Goal: Task Accomplishment & Management: Use online tool/utility

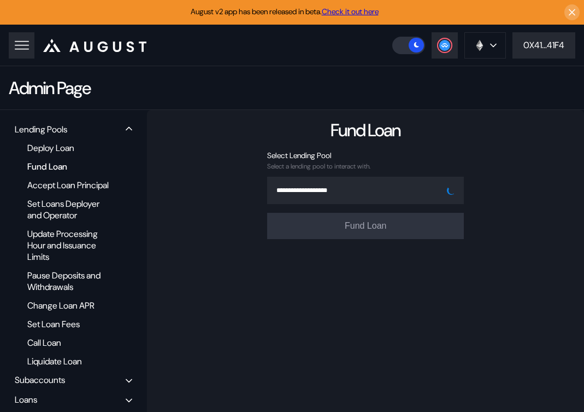
scroll to position [116, 0]
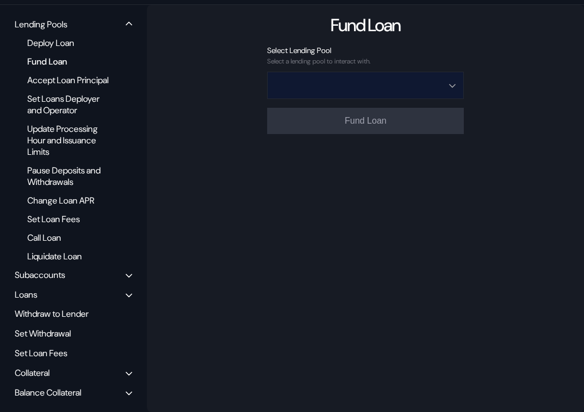
click at [365, 73] on input "Open menu" at bounding box center [360, 85] width 168 height 26
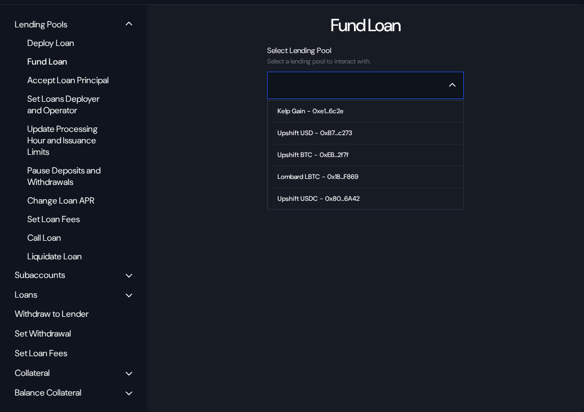
scroll to position [67, 0]
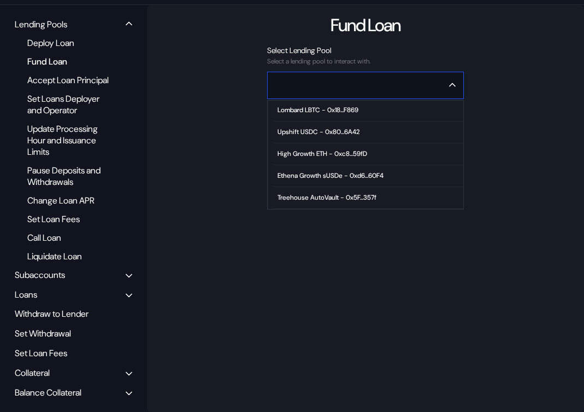
click at [335, 150] on div "High Growth ETH - 0xc8...59fD" at bounding box center [323, 154] width 90 height 8
type input "**********"
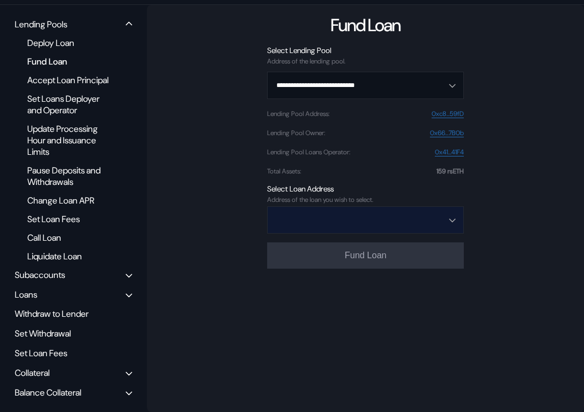
click at [299, 207] on input "Open menu" at bounding box center [360, 220] width 168 height 26
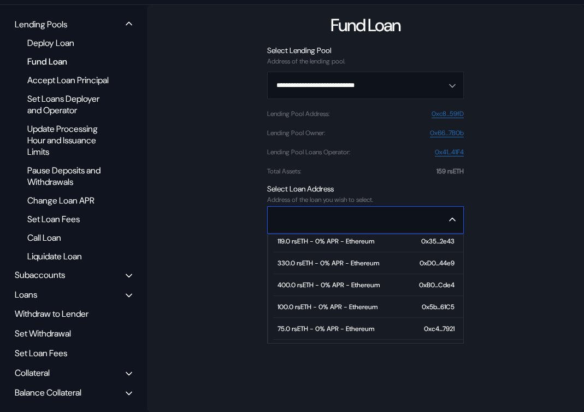
scroll to position [89, 0]
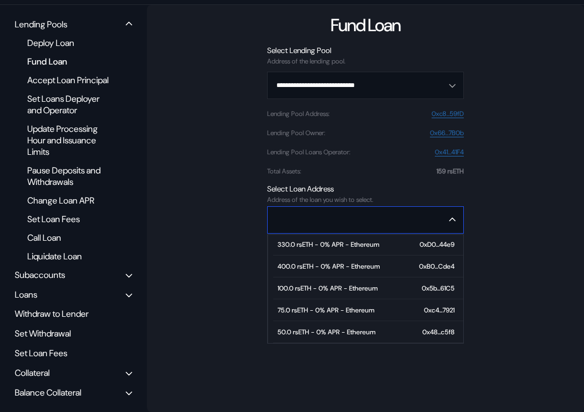
click at [318, 328] on div "50.0 rsETH - 0% APR - Ethereum" at bounding box center [327, 332] width 98 height 8
type input "**********"
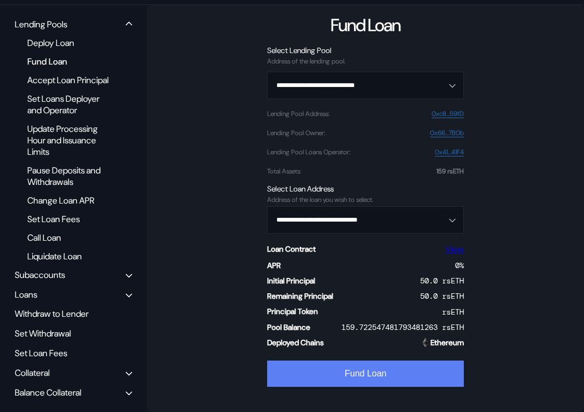
click at [312, 365] on button "Fund Loan" at bounding box center [365, 373] width 197 height 26
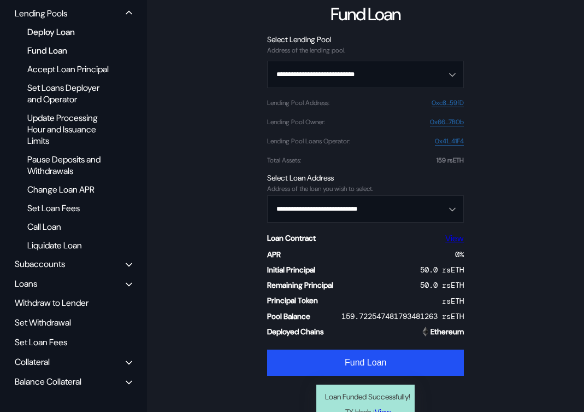
click at [56, 29] on div "Deploy Loan" at bounding box center [70, 32] width 97 height 15
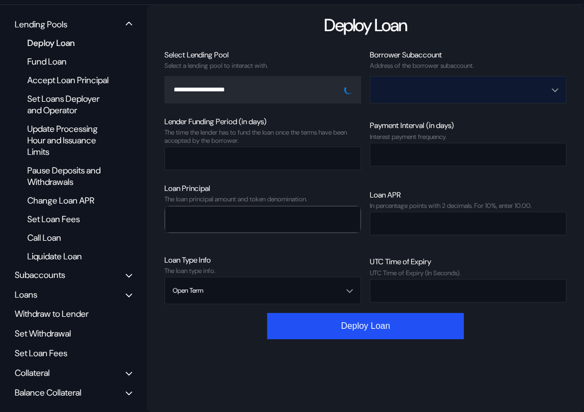
click at [431, 77] on input "Open menu" at bounding box center [462, 90] width 168 height 26
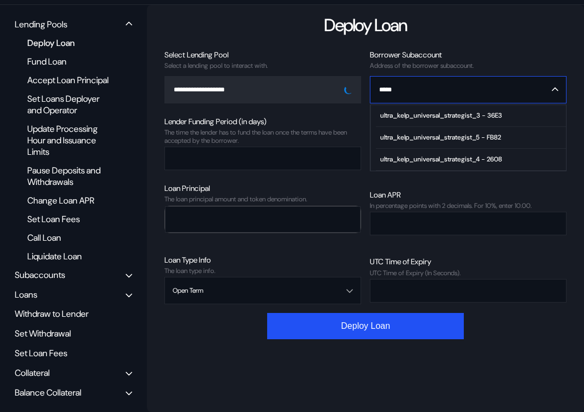
click at [482, 155] on div "ultra_kelp_universal_strategist_4 - 2608" at bounding box center [442, 159] width 122 height 8
type input "**********"
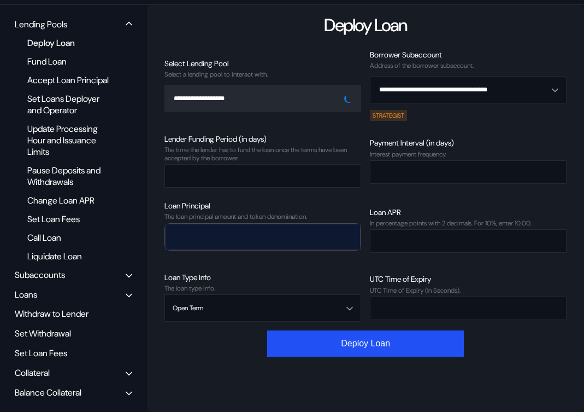
click at [277, 229] on input "number" at bounding box center [255, 236] width 178 height 22
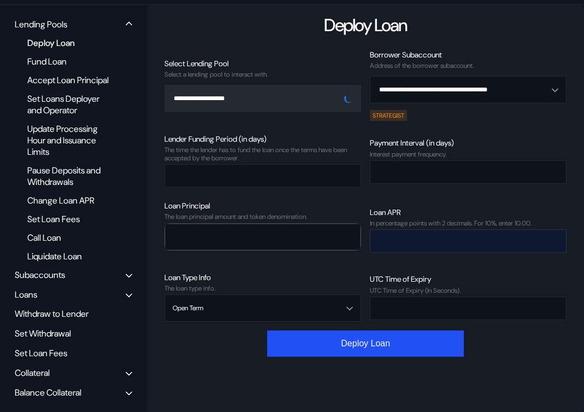
type input "*"
click at [411, 230] on input "number" at bounding box center [460, 241] width 179 height 22
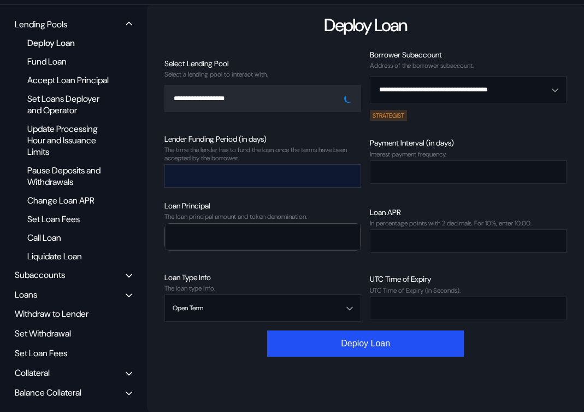
type input "*"
click at [230, 165] on input "number" at bounding box center [254, 176] width 179 height 22
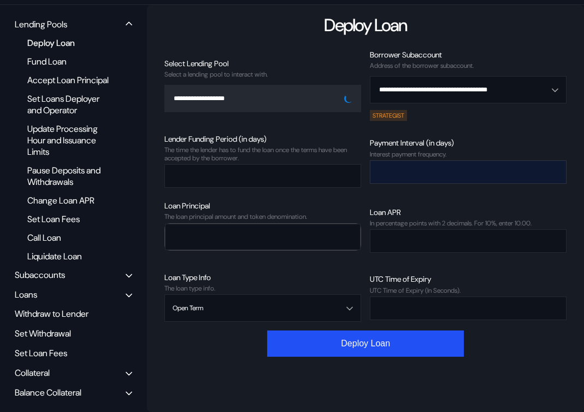
type input "*"
click at [406, 161] on input "number" at bounding box center [460, 172] width 179 height 22
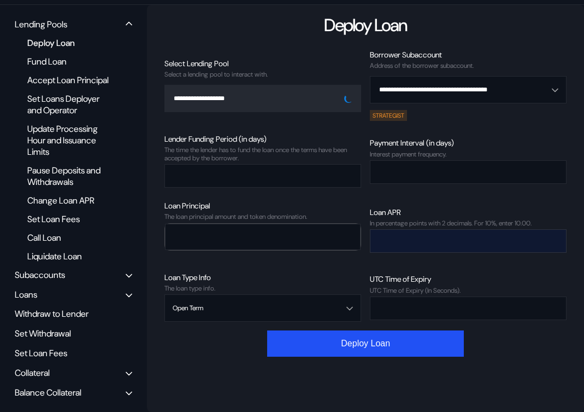
type input "*"
click at [392, 232] on input "*" at bounding box center [460, 241] width 179 height 22
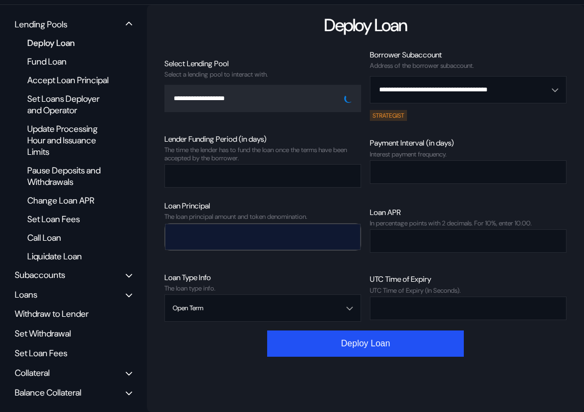
type input "****"
click at [253, 225] on input "*" at bounding box center [255, 236] width 178 height 22
click at [260, 232] on input "*" at bounding box center [255, 236] width 178 height 22
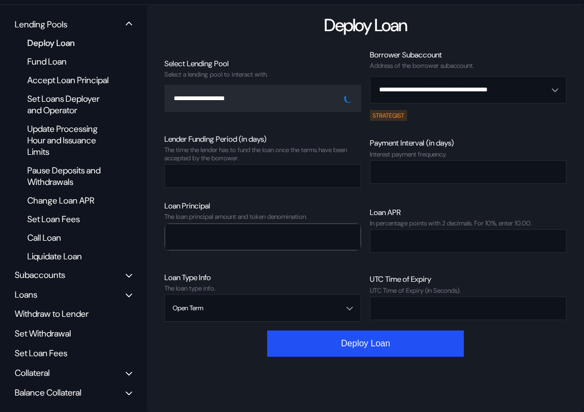
type input "***"
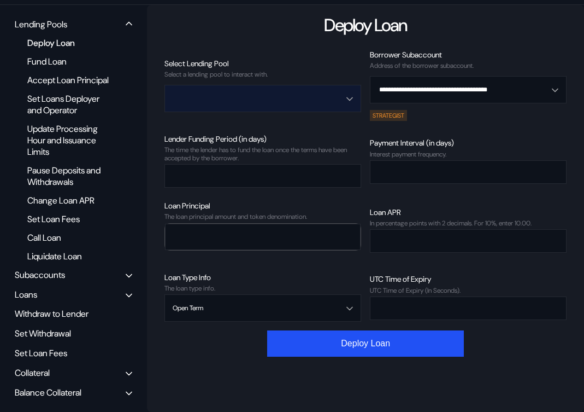
click at [278, 85] on input "Open menu" at bounding box center [257, 98] width 168 height 26
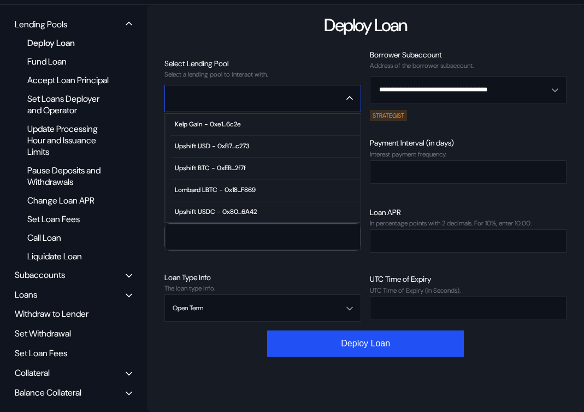
scroll to position [67, 0]
click at [210, 160] on span "High Growth ETH - 0xc8...59fD" at bounding box center [266, 167] width 190 height 22
type input "**********"
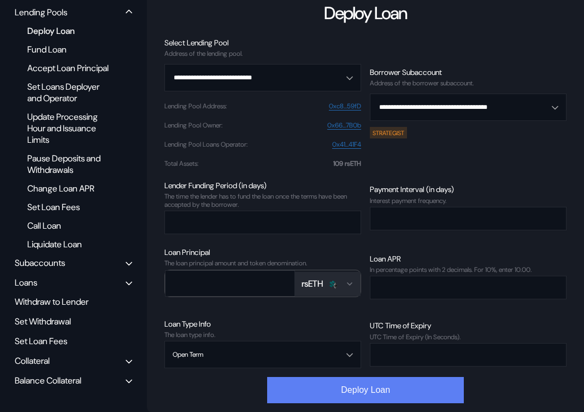
click at [368, 381] on button "Deploy Loan" at bounding box center [365, 390] width 197 height 26
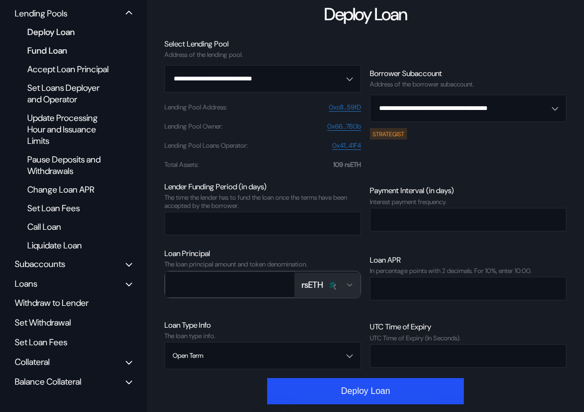
click at [46, 55] on div "Fund Loan" at bounding box center [70, 50] width 97 height 15
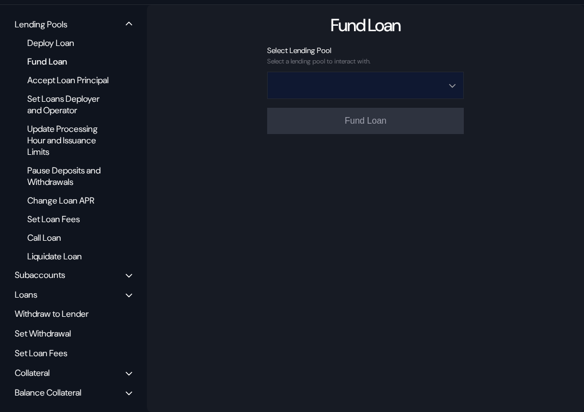
click at [332, 72] on input "Open menu" at bounding box center [360, 85] width 168 height 26
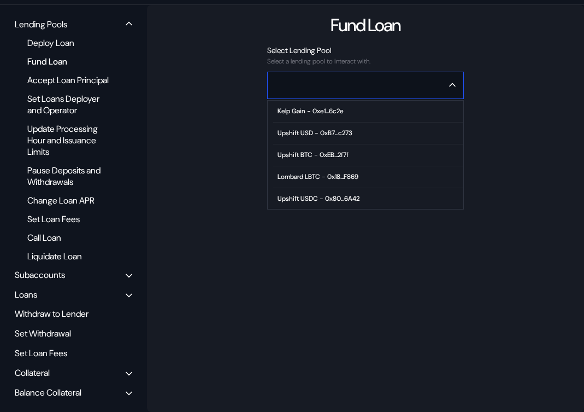
scroll to position [67, 0]
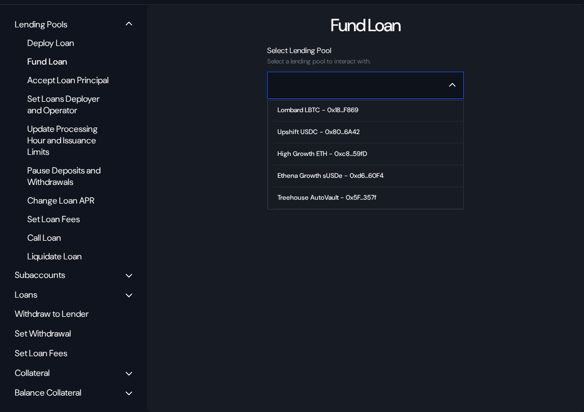
click at [318, 143] on span "High Growth ETH - 0xc8...59fD" at bounding box center [368, 154] width 190 height 22
type input "**********"
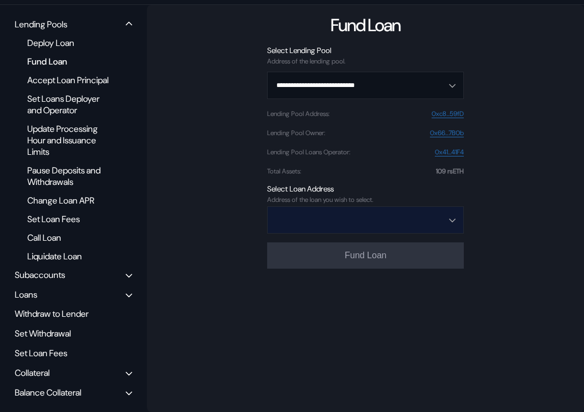
click at [345, 210] on input "Open menu" at bounding box center [360, 220] width 168 height 26
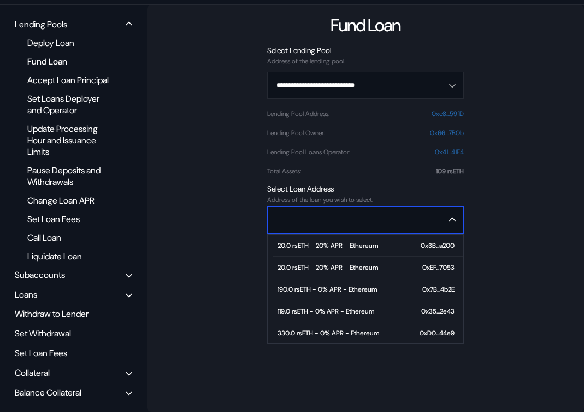
scroll to position [89, 0]
click at [352, 328] on div "109.0 rsETH - 0% APR - Ethereum" at bounding box center [328, 332] width 100 height 8
type input "**********"
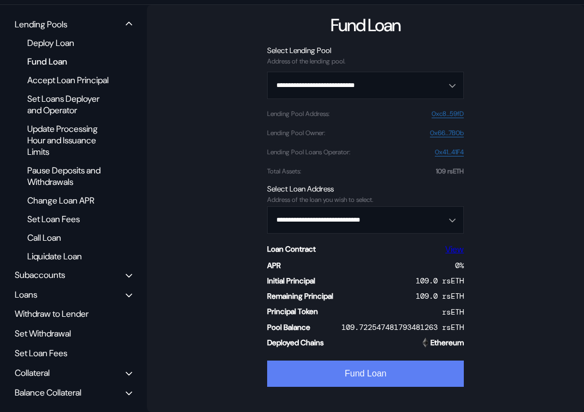
click at [362, 360] on button "Fund Loan" at bounding box center [365, 373] width 197 height 26
